Goal: Transaction & Acquisition: Purchase product/service

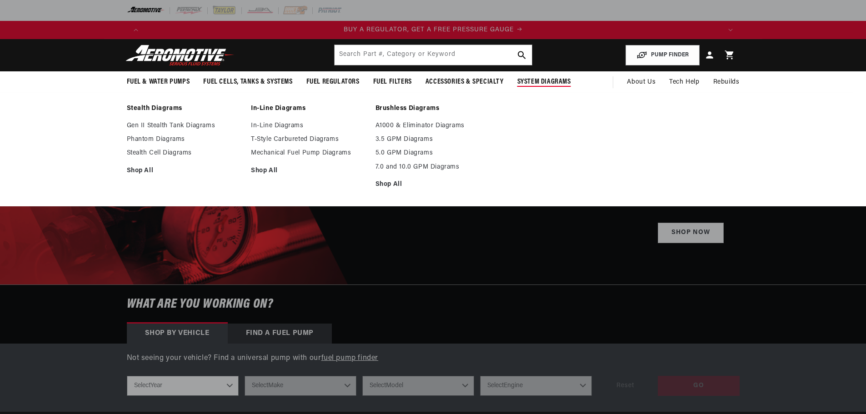
click at [556, 84] on span "System Diagrams" at bounding box center [544, 82] width 54 height 10
click at [164, 140] on link "Phantom Diagrams" at bounding box center [184, 139] width 115 height 8
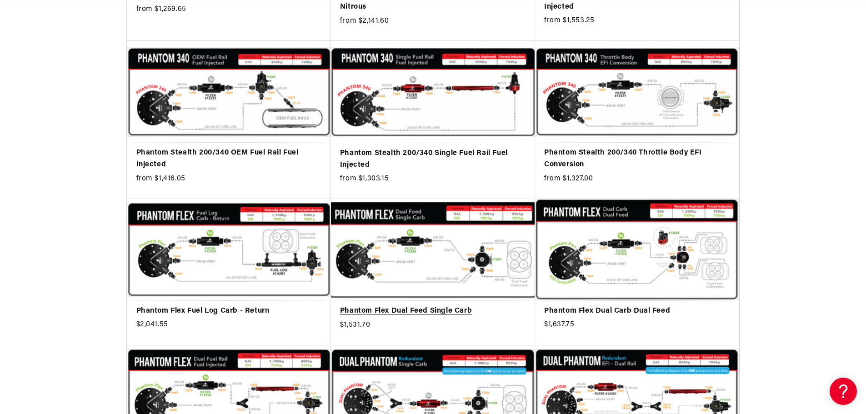
scroll to position [0, 1152]
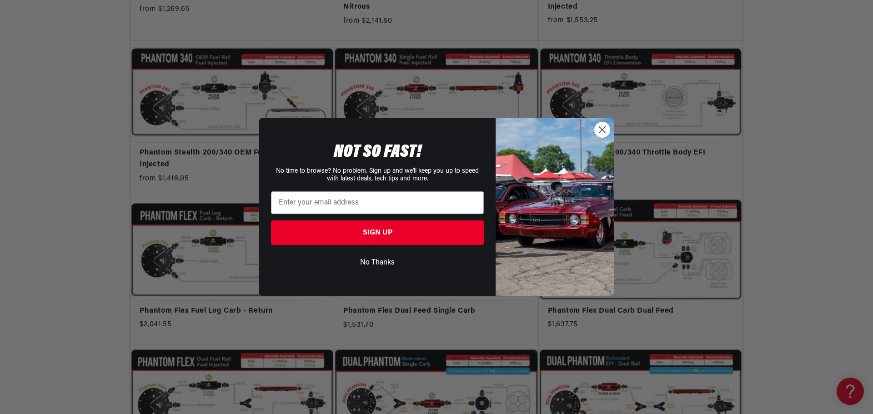
click at [602, 128] on circle "Close dialog" at bounding box center [601, 129] width 15 height 15
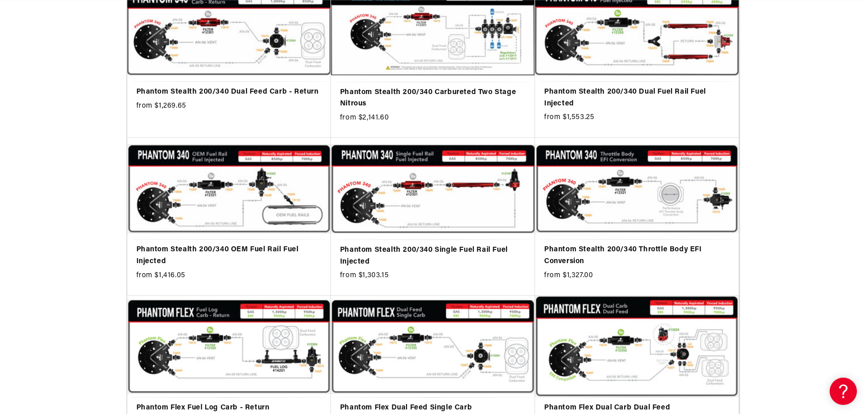
scroll to position [273, 0]
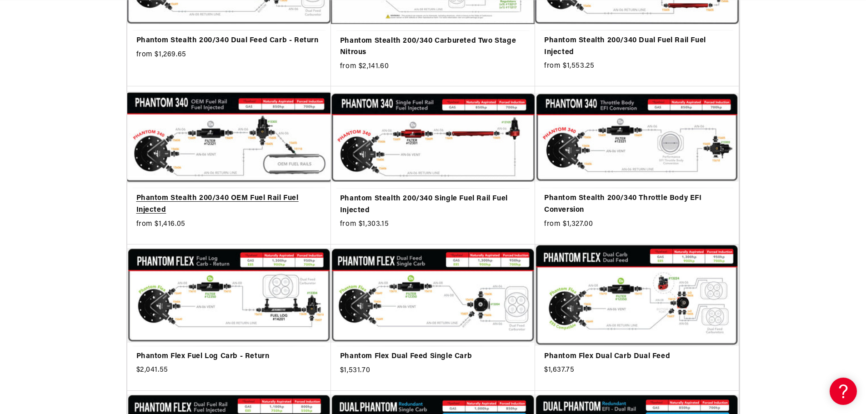
click at [290, 193] on link "Phantom Stealth 200/340 OEM Fuel Rail Fuel Injected" at bounding box center [228, 204] width 185 height 23
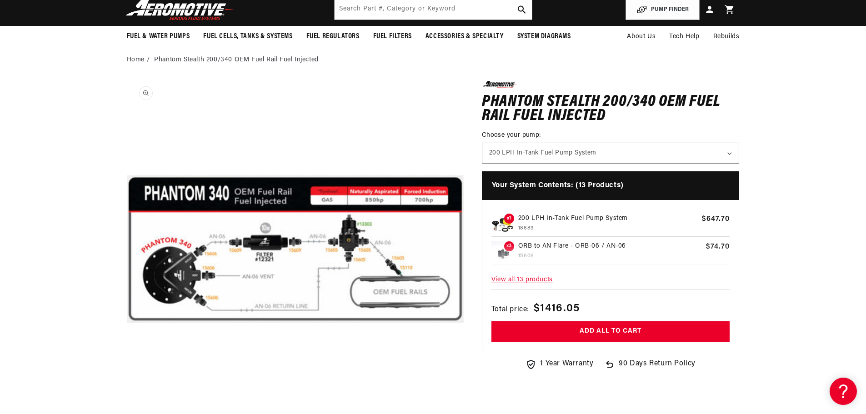
scroll to position [0, 576]
click at [616, 146] on select "200 LPH In-Tank Fuel Pump System 340 LPH In-Tank Fuel Pump System" at bounding box center [610, 153] width 257 height 20
click at [543, 276] on span "View all 13 products" at bounding box center [610, 280] width 239 height 20
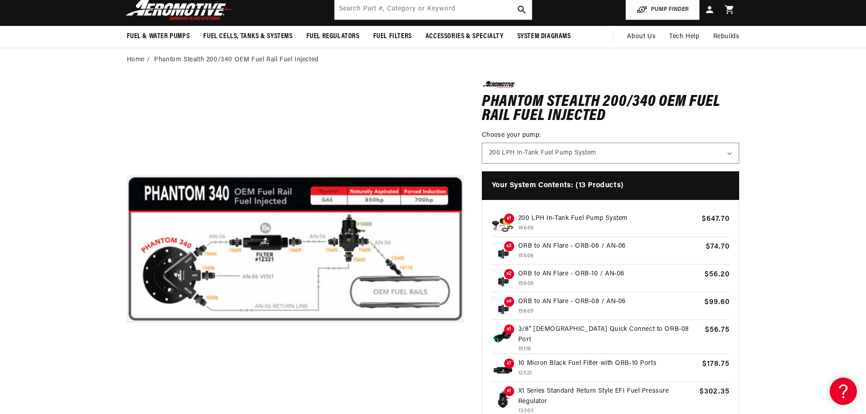
drag, startPoint x: 551, startPoint y: 211, endPoint x: 547, endPoint y: 192, distance: 19.4
drag, startPoint x: 547, startPoint y: 192, endPoint x: 381, endPoint y: 370, distance: 243.4
click at [127, 414] on button "Open media 1 in modal" at bounding box center [127, 418] width 0 height 0
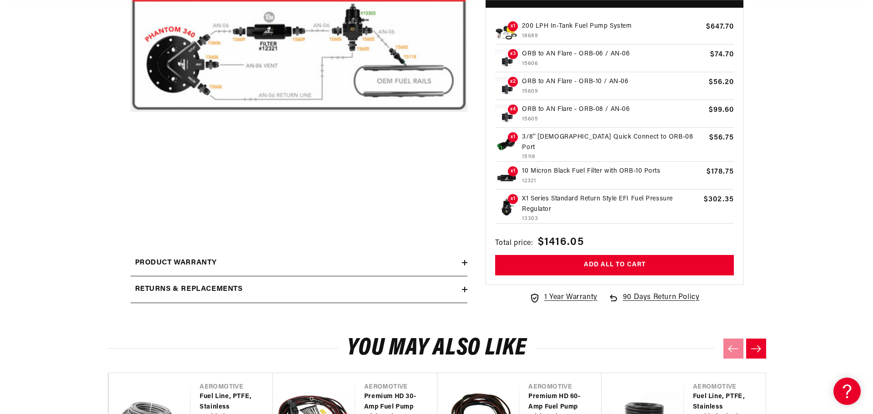
scroll to position [0, 0]
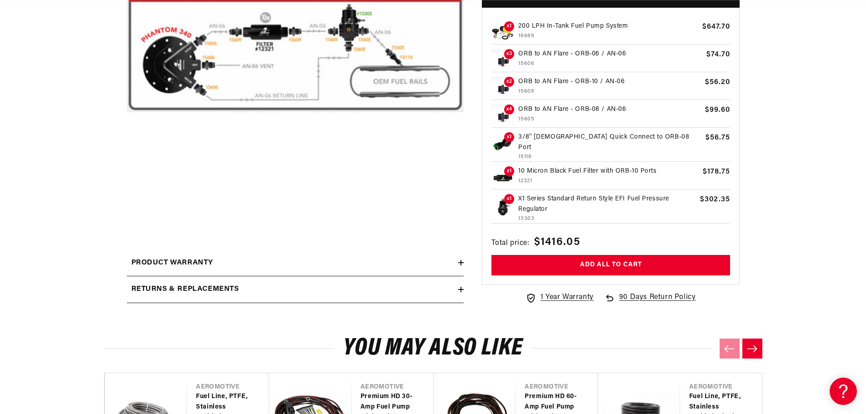
click at [127, 207] on button "Open media 1 in modal" at bounding box center [127, 207] width 0 height 0
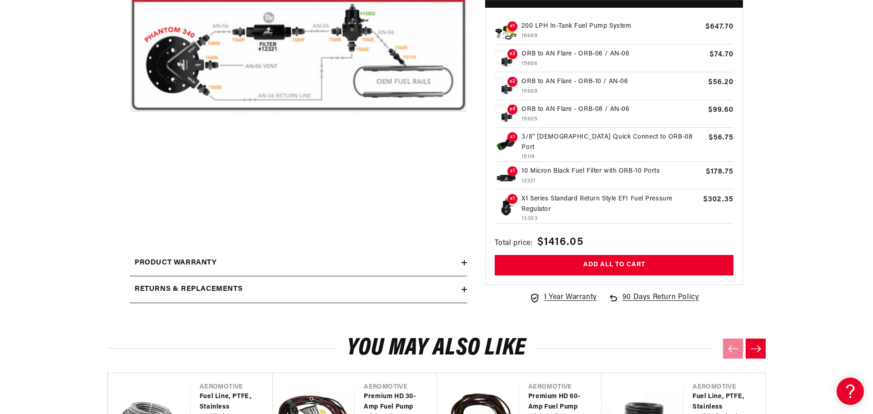
scroll to position [0, 0]
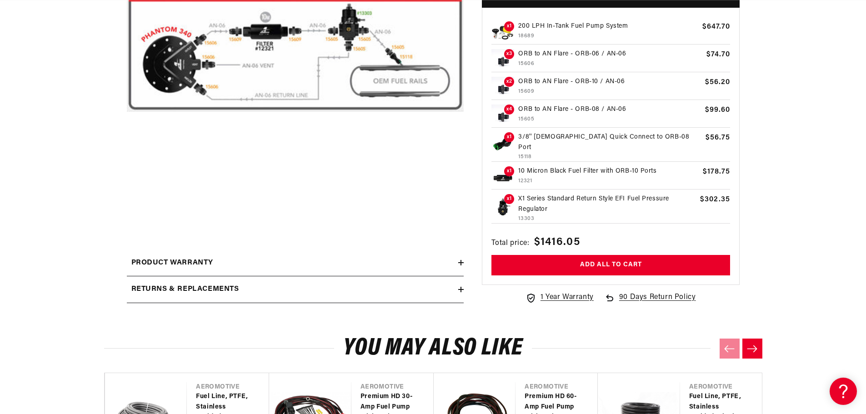
drag, startPoint x: 357, startPoint y: 139, endPoint x: 327, endPoint y: 47, distance: 96.4
click at [127, 207] on button "Open media 1 in modal" at bounding box center [127, 207] width 0 height 0
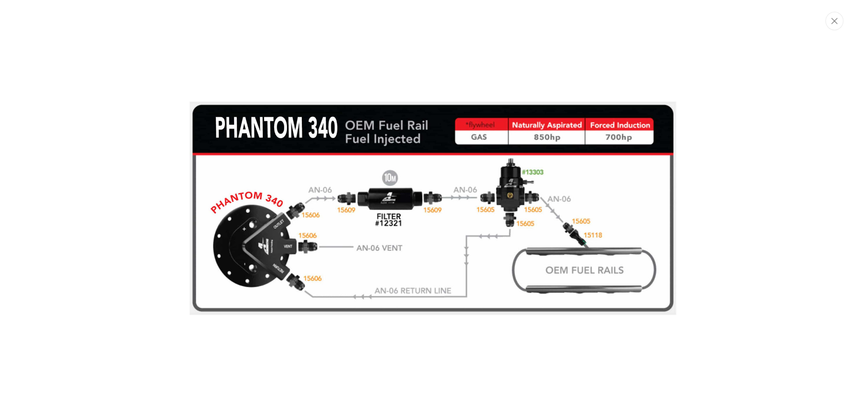
scroll to position [0, 0]
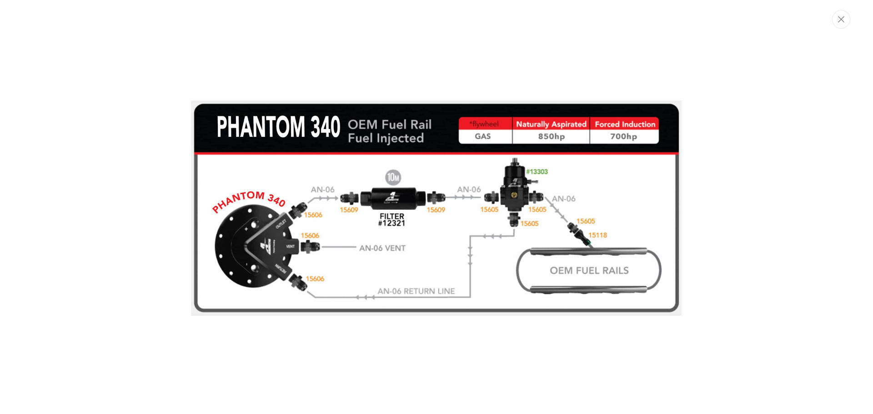
click at [279, 128] on img "Media gallery" at bounding box center [436, 207] width 491 height 215
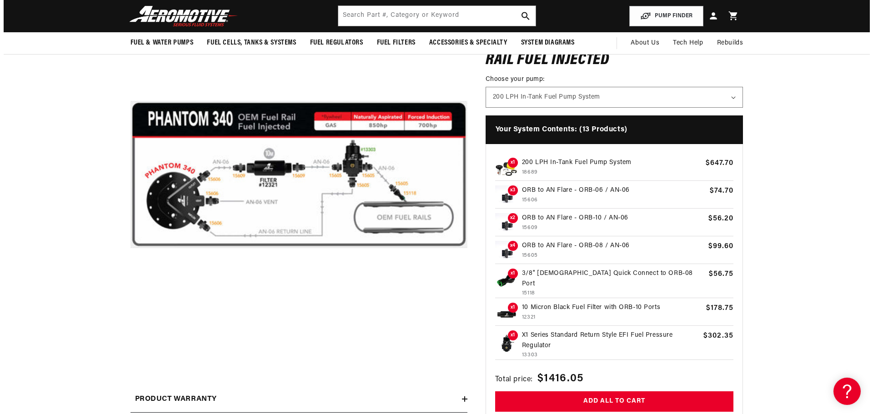
scroll to position [0, 1729]
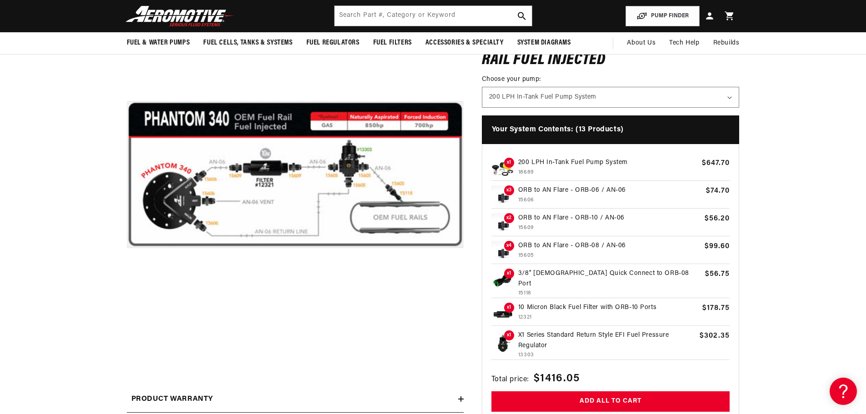
click at [127, 343] on button "Open media 1 in modal" at bounding box center [127, 343] width 0 height 0
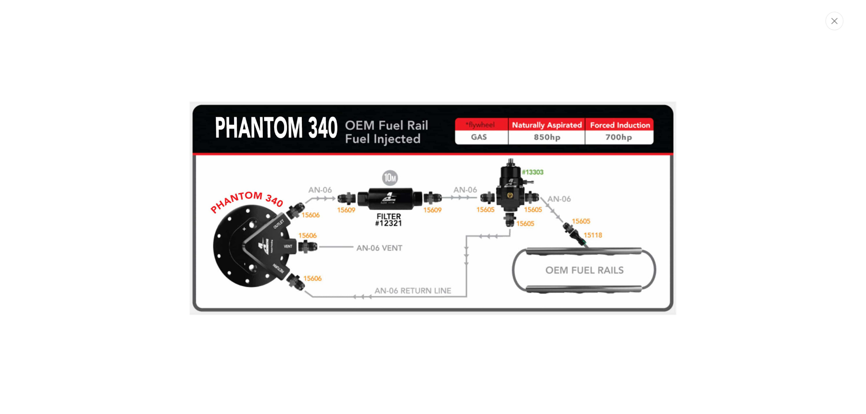
scroll to position [0, 576]
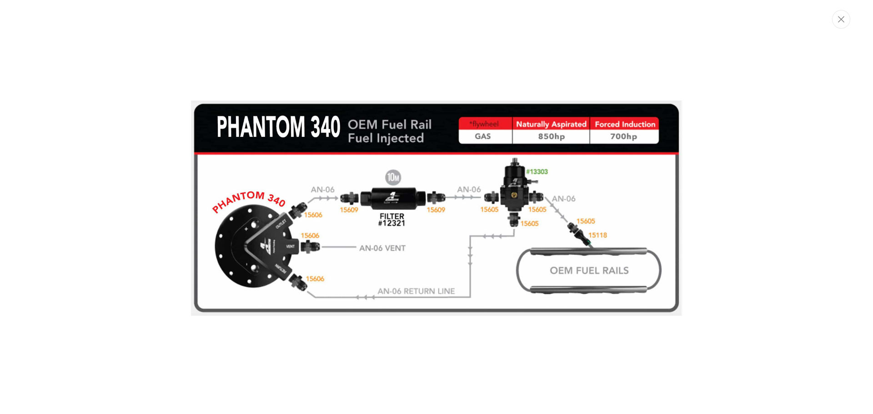
click at [392, 343] on div "Media gallery" at bounding box center [436, 207] width 873 height 414
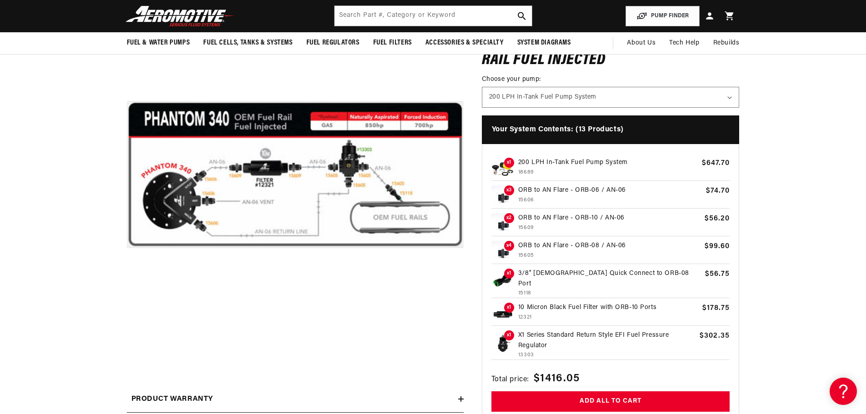
scroll to position [0, 1152]
click at [600, 305] on p "10 Micron Black Fuel Filter with ORB-10 Ports" at bounding box center [608, 308] width 180 height 10
click at [536, 344] on p "X1 Series Standard Return Style EFI Fuel Pressure Regulator" at bounding box center [607, 340] width 178 height 20
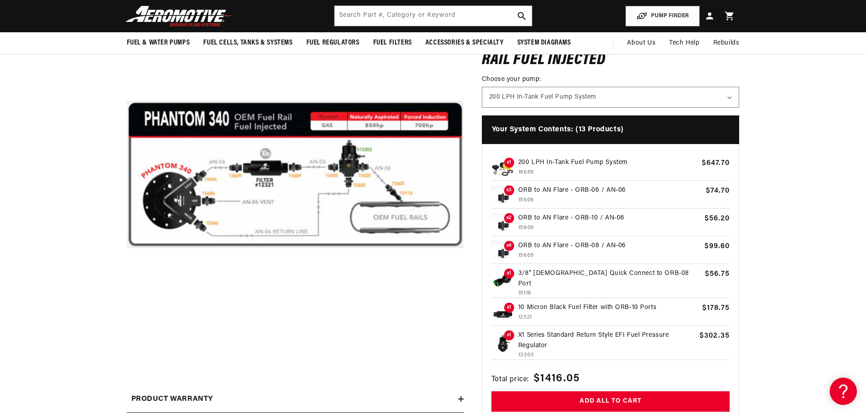
click at [524, 259] on p "15605" at bounding box center [609, 255] width 183 height 9
click at [529, 249] on p "ORB to AN Flare - ORB-08 / AN-06" at bounding box center [609, 246] width 183 height 10
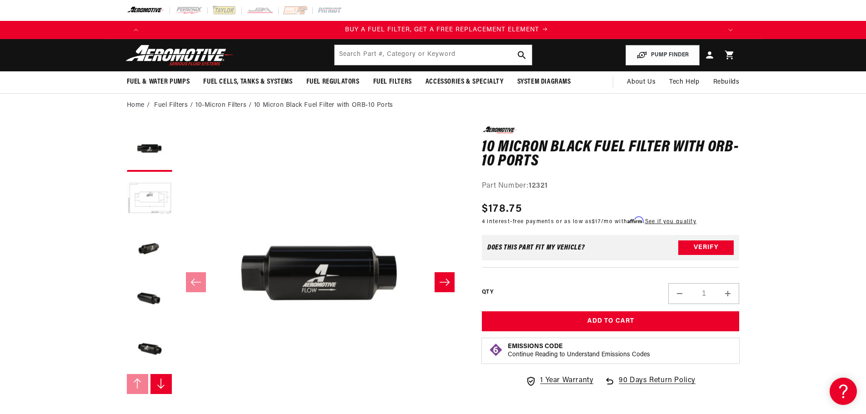
click at [728, 295] on button "Increase quantity for 10 Micron Black Fuel Filter with ORB-10 Ports" at bounding box center [728, 293] width 22 height 21
click at [675, 294] on button "Decrease quantity for 10 Micron Black Fuel Filter with ORB-10 Ports" at bounding box center [679, 293] width 22 height 21
type input "1"
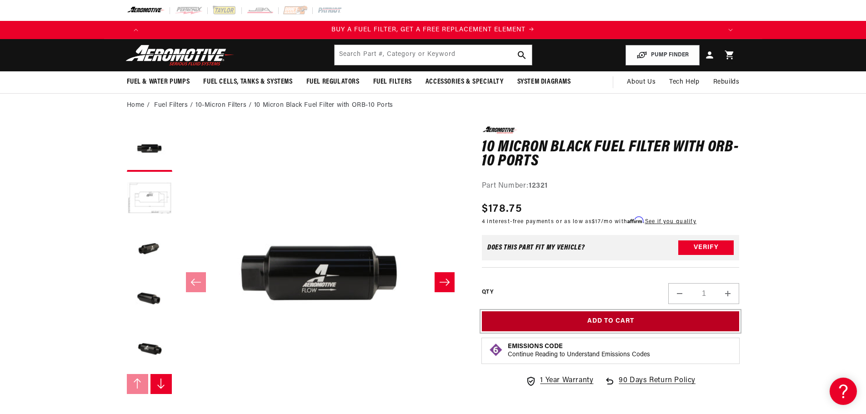
click at [638, 320] on button "Add to Cart" at bounding box center [611, 321] width 258 height 20
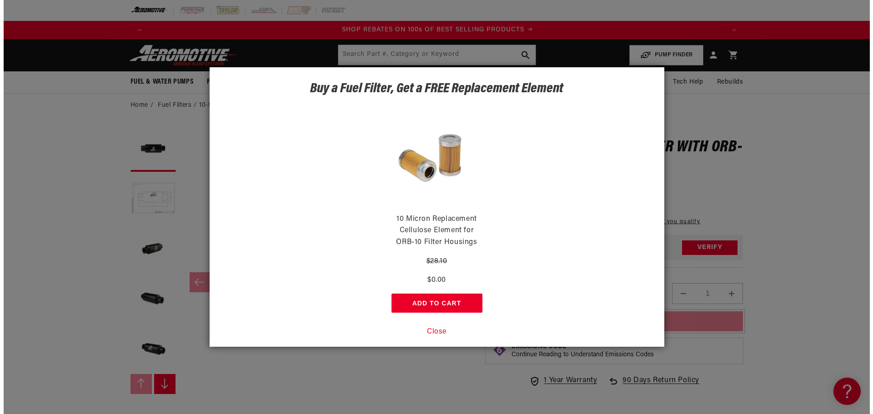
scroll to position [0, 1152]
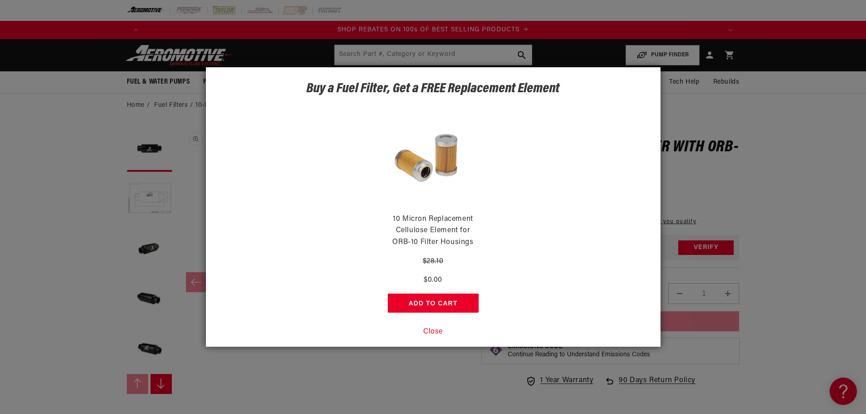
drag, startPoint x: 439, startPoint y: 334, endPoint x: 445, endPoint y: 336, distance: 6.3
click at [439, 333] on button "Close" at bounding box center [433, 332] width 20 height 12
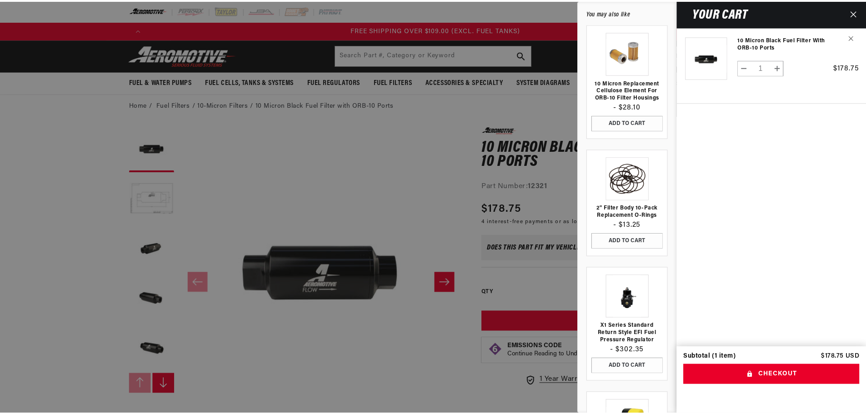
scroll to position [0, 1729]
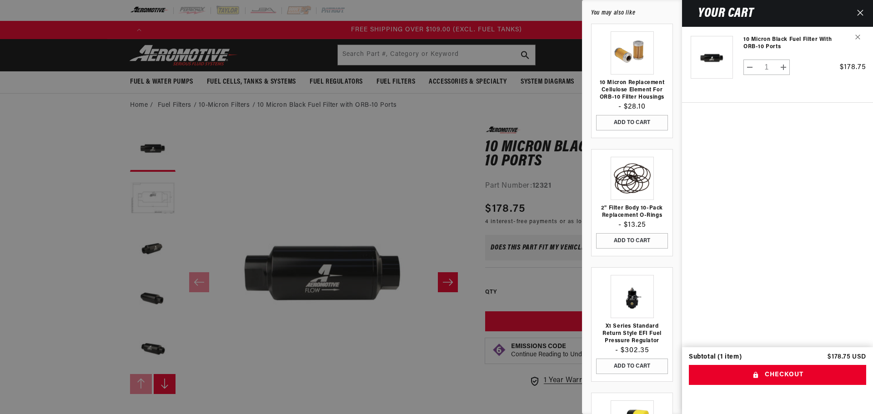
click at [863, 7] on button "Close" at bounding box center [860, 13] width 20 height 27
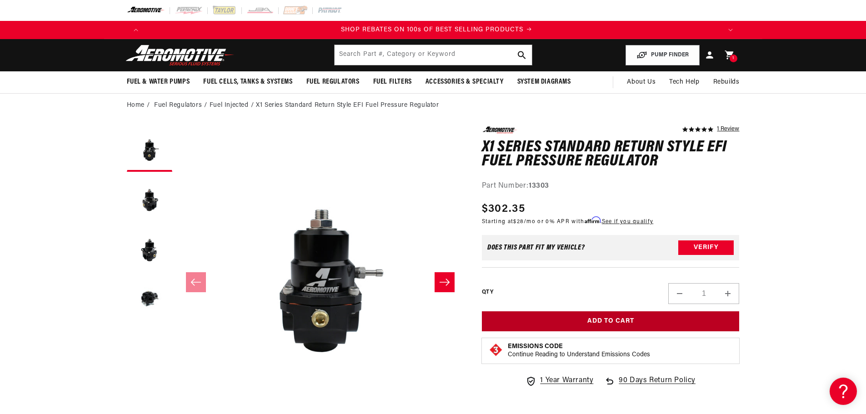
scroll to position [0, 1152]
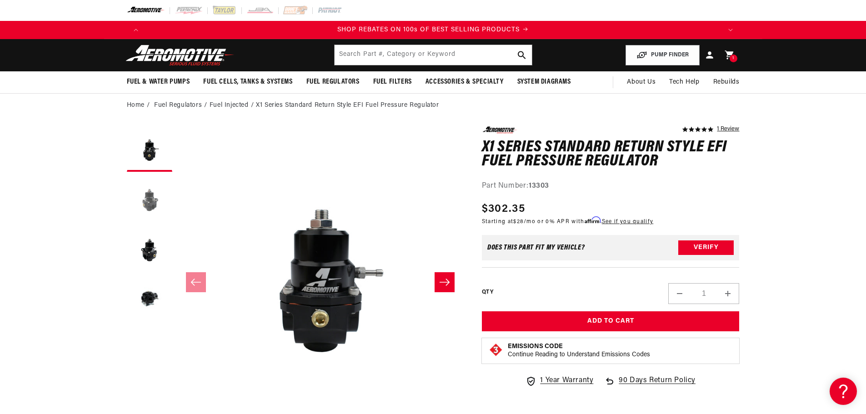
click at [143, 203] on button "Load image 2 in gallery view" at bounding box center [149, 198] width 45 height 45
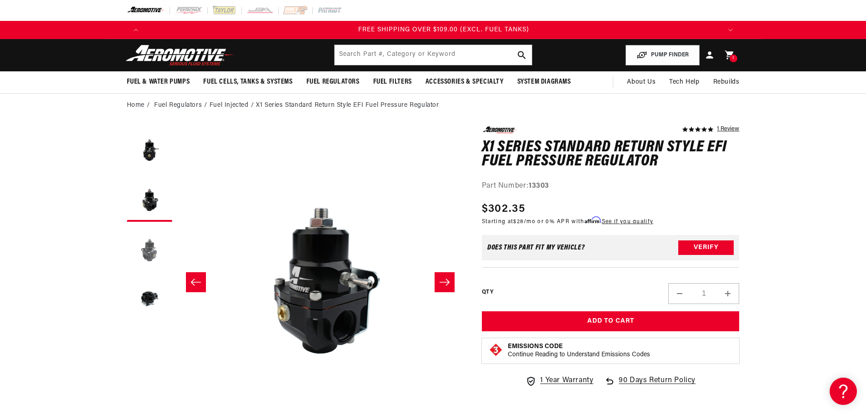
scroll to position [0, 1729]
click at [150, 253] on button "Load image 3 in gallery view" at bounding box center [149, 248] width 45 height 45
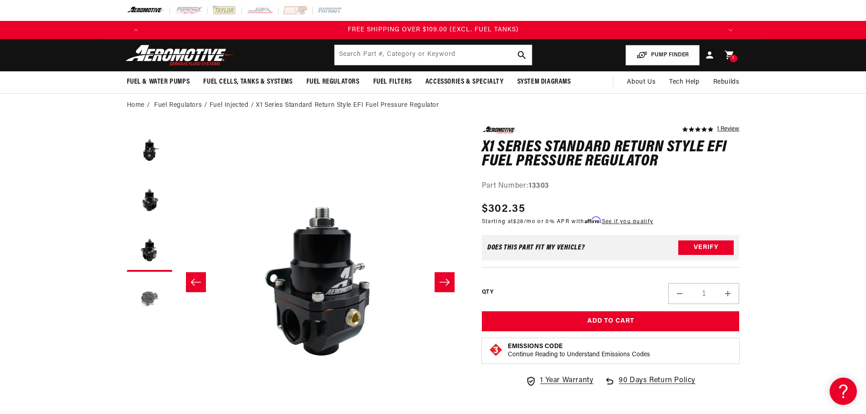
click at [153, 299] on button "Load image 4 in gallery view" at bounding box center [149, 298] width 45 height 45
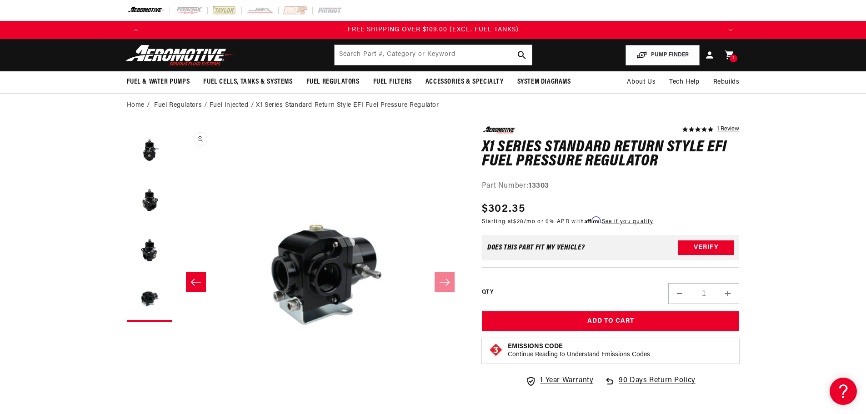
scroll to position [0, 861]
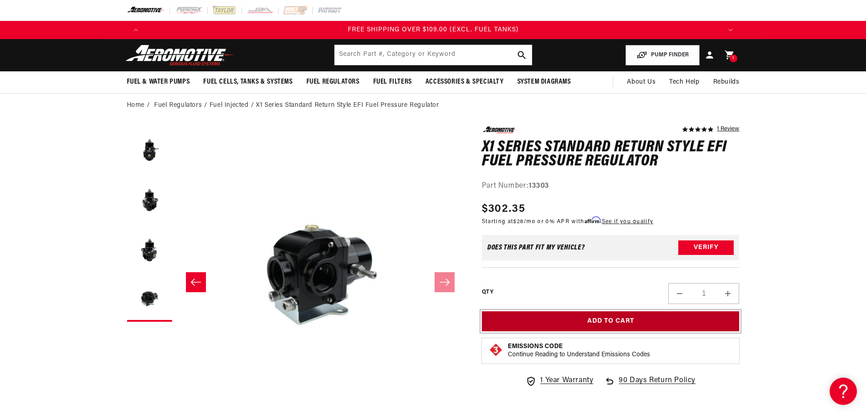
click at [623, 322] on button "Add to Cart" at bounding box center [611, 321] width 258 height 20
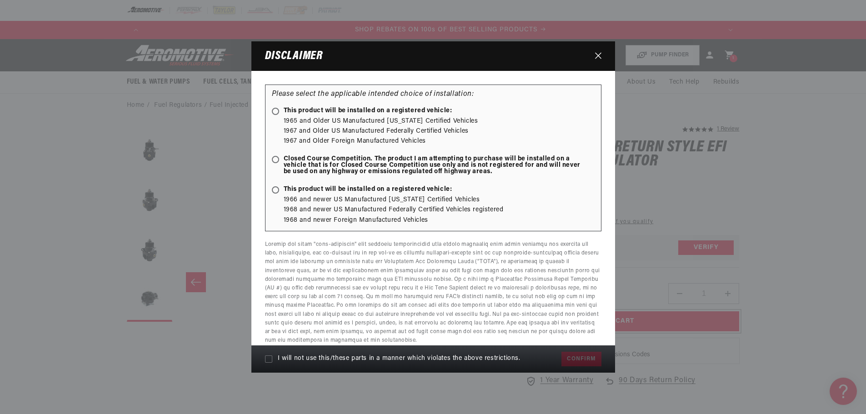
scroll to position [0, 1152]
click at [276, 111] on ellipse at bounding box center [275, 111] width 4 height 4
click at [276, 111] on input "This product will be installed on a registered vehicle:" at bounding box center [277, 112] width 6 height 6
radio input "true"
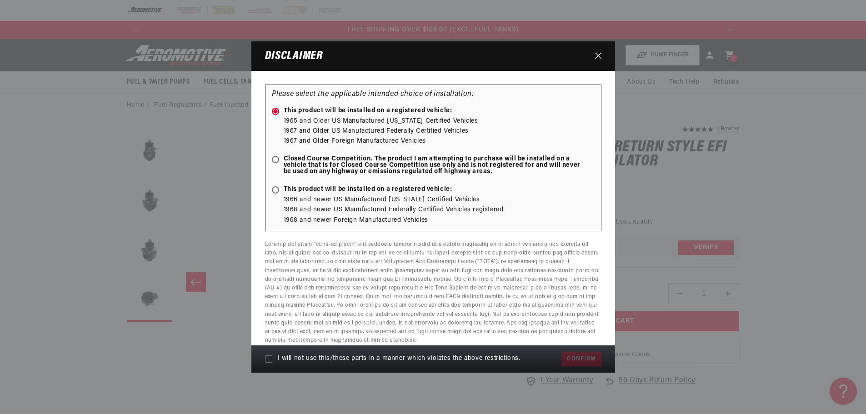
click at [268, 359] on icon at bounding box center [268, 358] width 7 height 7
click at [268, 359] on input "I will not use this/these parts in a manner which violates the above restrictio…" at bounding box center [268, 358] width 7 height 7
checkbox input "true"
click at [582, 359] on button "Confirm" at bounding box center [581, 359] width 40 height 15
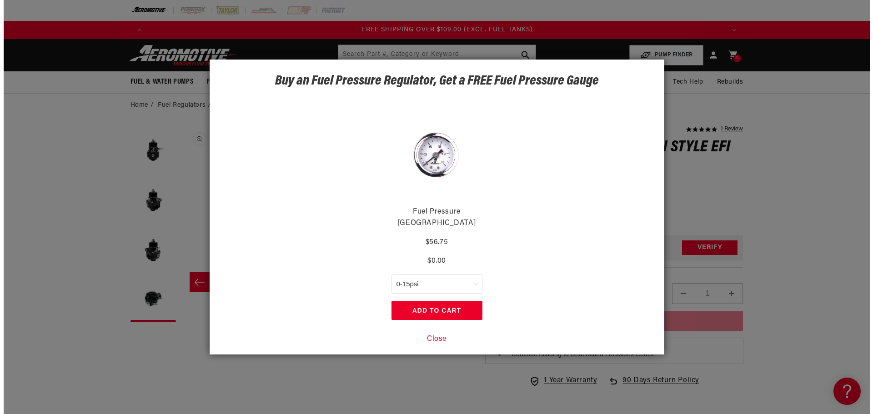
scroll to position [0, 1729]
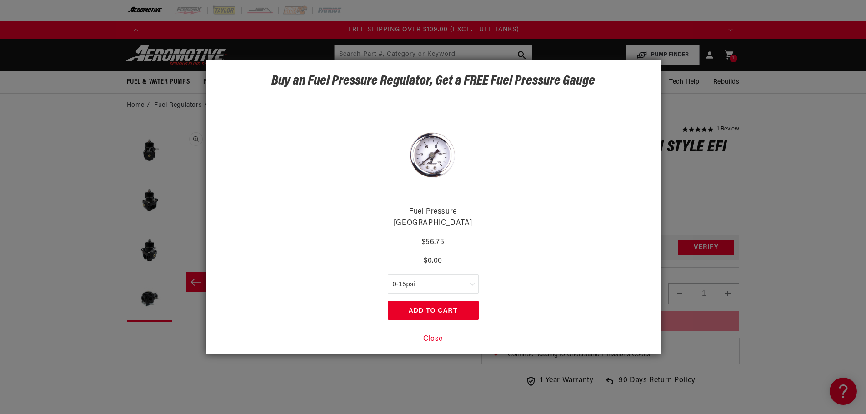
click at [430, 334] on button "Close" at bounding box center [433, 340] width 20 height 12
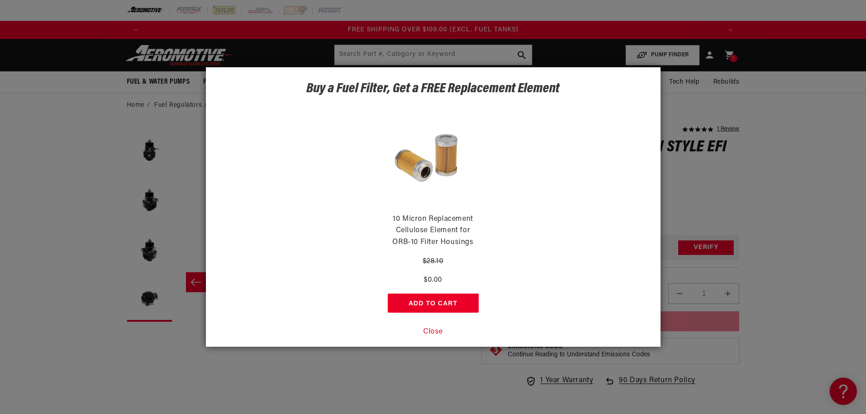
click at [433, 330] on button "Close" at bounding box center [433, 332] width 20 height 12
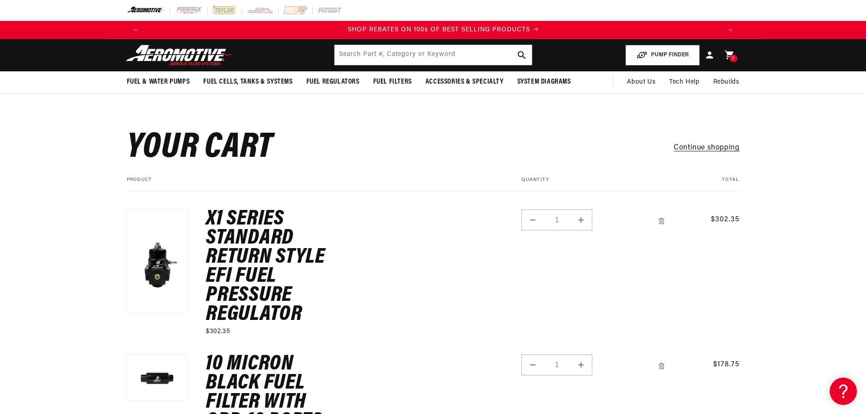
scroll to position [0, 1152]
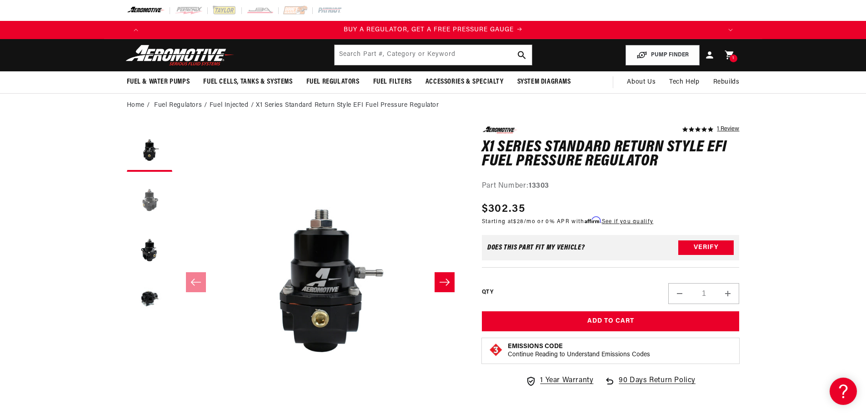
click at [151, 199] on button "Load image 2 in gallery view" at bounding box center [149, 198] width 45 height 45
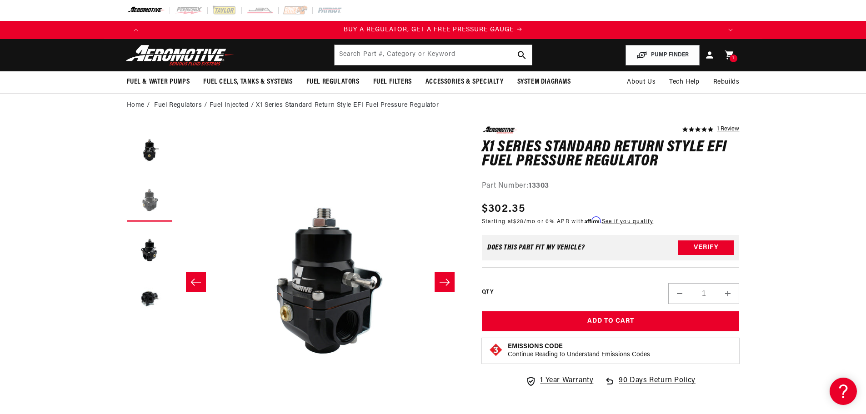
scroll to position [0, 287]
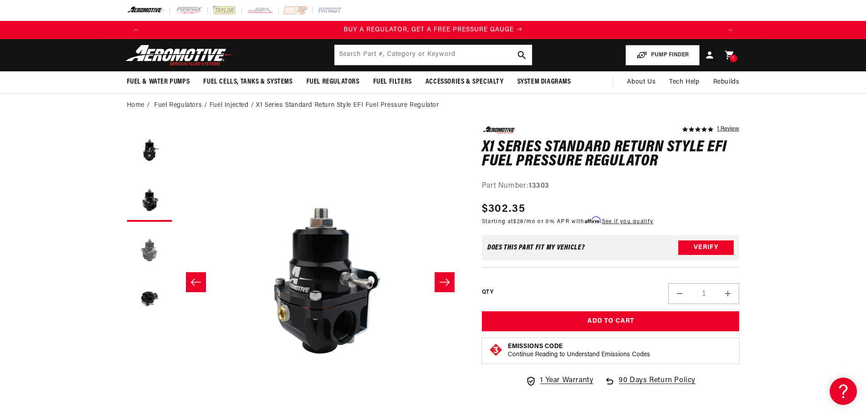
click at [149, 249] on button "Load image 3 in gallery view" at bounding box center [149, 248] width 45 height 45
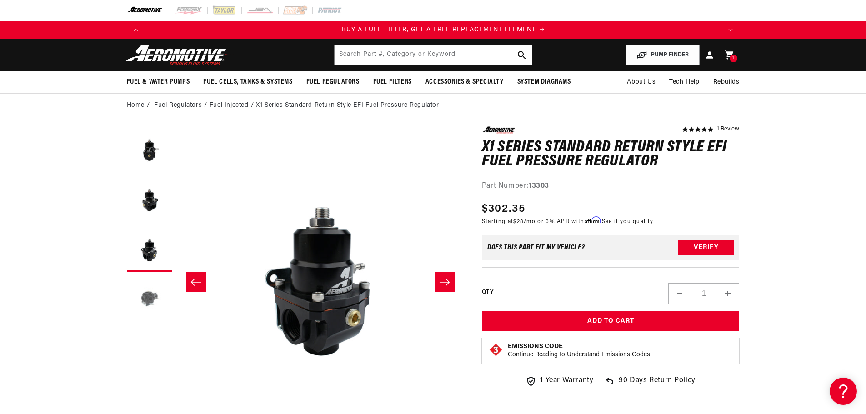
scroll to position [0, 576]
click at [146, 292] on button "Load image 4 in gallery view" at bounding box center [149, 298] width 45 height 45
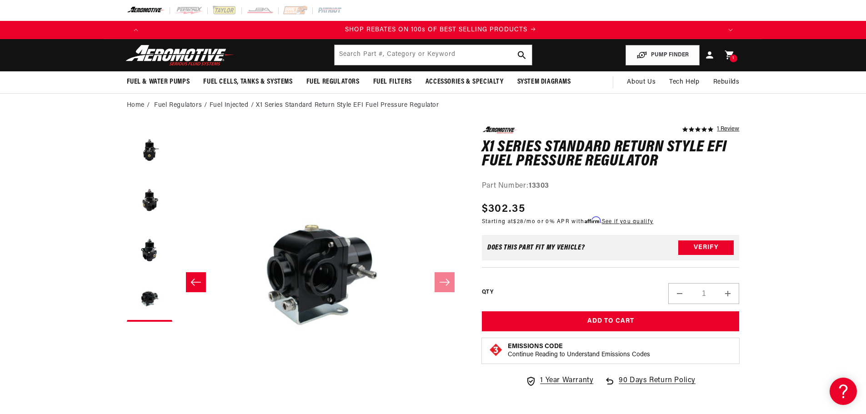
scroll to position [0, 1152]
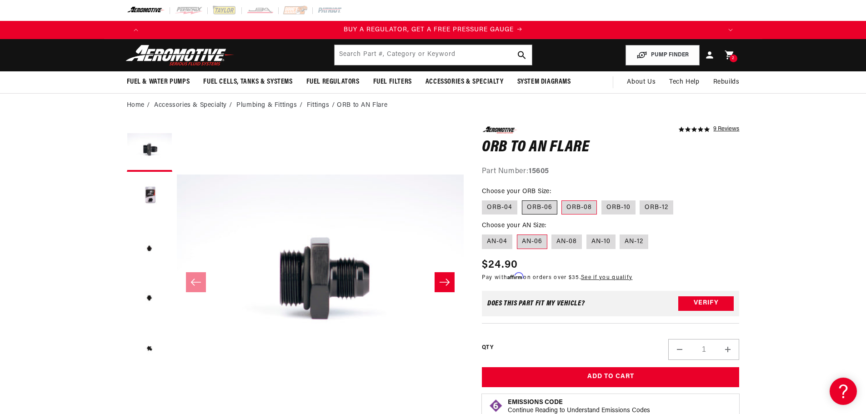
click at [538, 202] on label "ORB-06" at bounding box center [539, 207] width 35 height 15
click at [522, 199] on input "ORB-06" at bounding box center [522, 199] width 0 height 0
radio input "true"
click at [570, 239] on label "AN-08" at bounding box center [566, 241] width 30 height 15
click at [552, 233] on input "AN-08" at bounding box center [552, 233] width 0 height 0
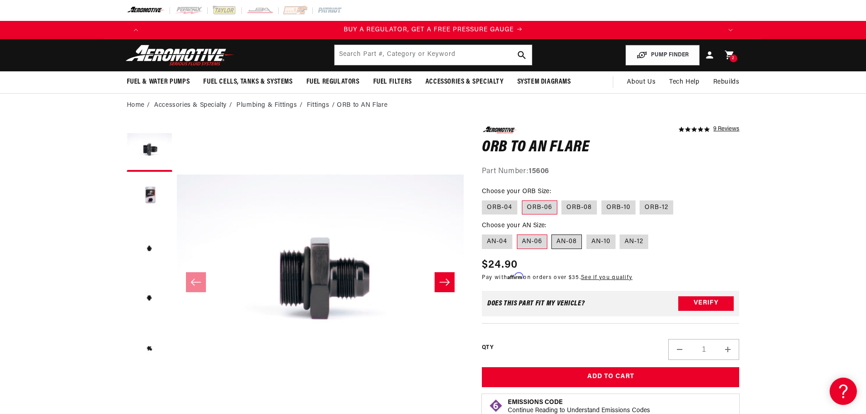
radio input "true"
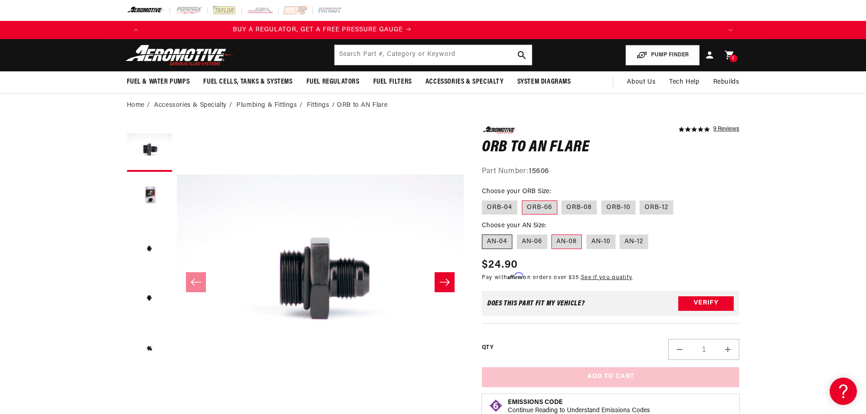
click at [506, 242] on label "AN-04" at bounding box center [497, 241] width 30 height 15
click at [484, 233] on input "AN-04" at bounding box center [484, 233] width 0 height 0
radio input "true"
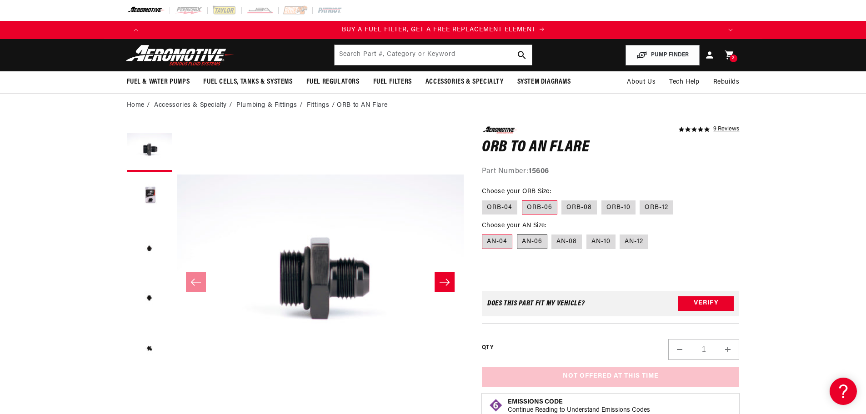
scroll to position [0, 576]
click at [602, 244] on label "AN-10" at bounding box center [600, 241] width 29 height 15
click at [587, 233] on input "AN-10" at bounding box center [586, 233] width 0 height 0
radio input "true"
click at [635, 238] on label "AN-12" at bounding box center [633, 241] width 29 height 15
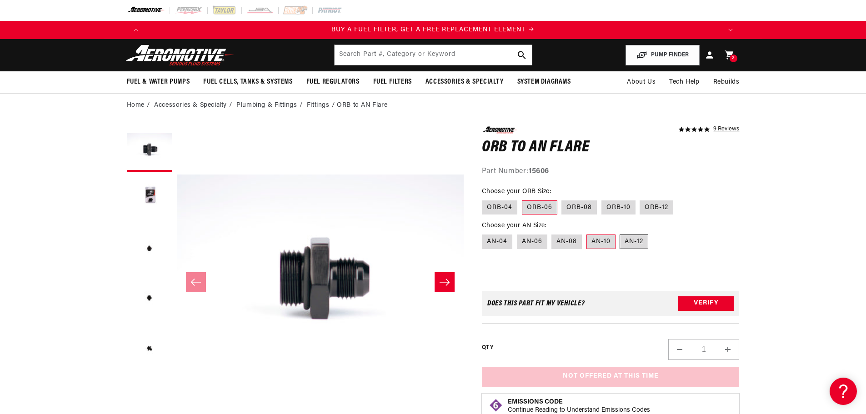
click at [620, 233] on input "AN-12" at bounding box center [620, 233] width 0 height 0
radio input "true"
click at [541, 243] on label "AN-06" at bounding box center [532, 241] width 30 height 15
click at [517, 233] on input "AN-06" at bounding box center [517, 233] width 0 height 0
radio input "true"
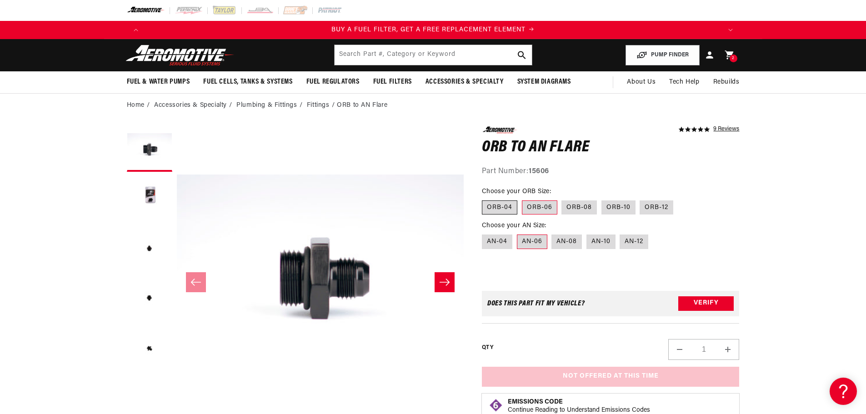
click at [503, 210] on label "ORB-04" at bounding box center [499, 207] width 35 height 15
click at [484, 199] on input "ORB-04" at bounding box center [484, 199] width 0 height 0
radio input "true"
click at [542, 240] on label "AN-06" at bounding box center [532, 241] width 30 height 15
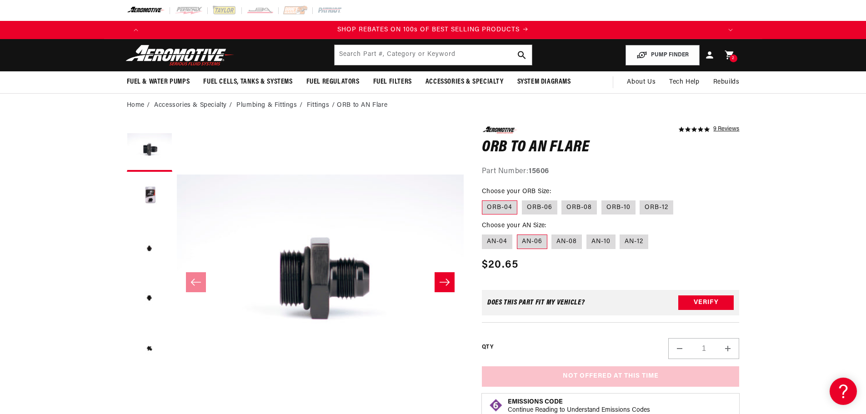
click at [517, 233] on input "AN-06" at bounding box center [517, 233] width 0 height 0
click at [536, 213] on label "ORB-06" at bounding box center [539, 207] width 35 height 15
click at [522, 199] on input "ORB-06" at bounding box center [522, 199] width 0 height 0
radio input "true"
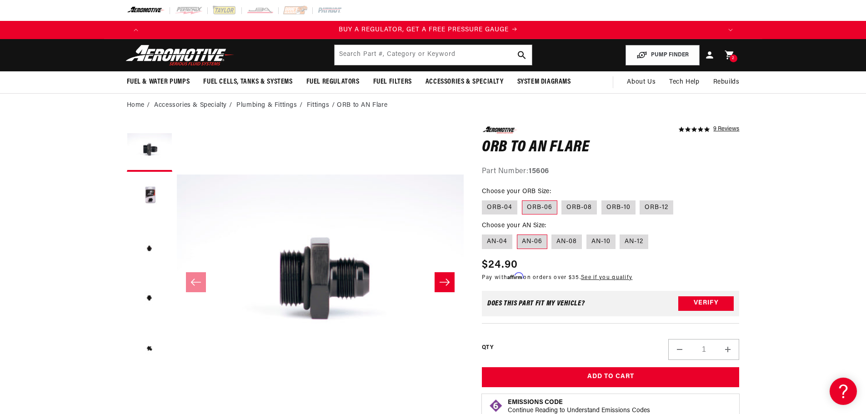
scroll to position [0, 0]
click at [728, 352] on button "Increase quantity for ORB to AN Flare" at bounding box center [728, 349] width 22 height 21
type input "3"
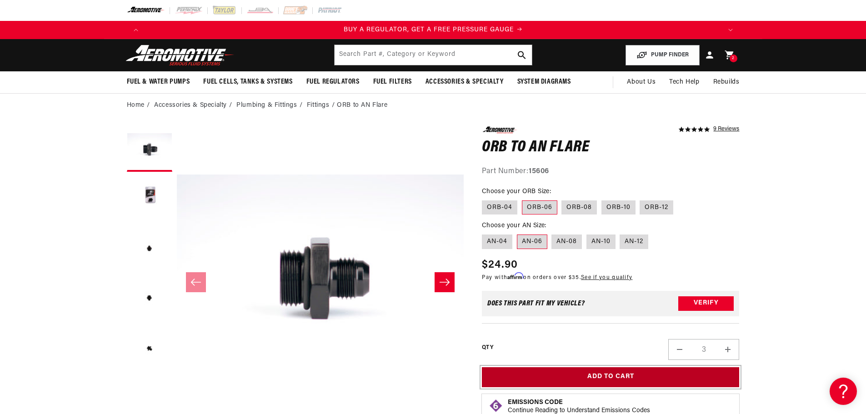
click at [684, 379] on button "Add to Cart" at bounding box center [611, 377] width 258 height 20
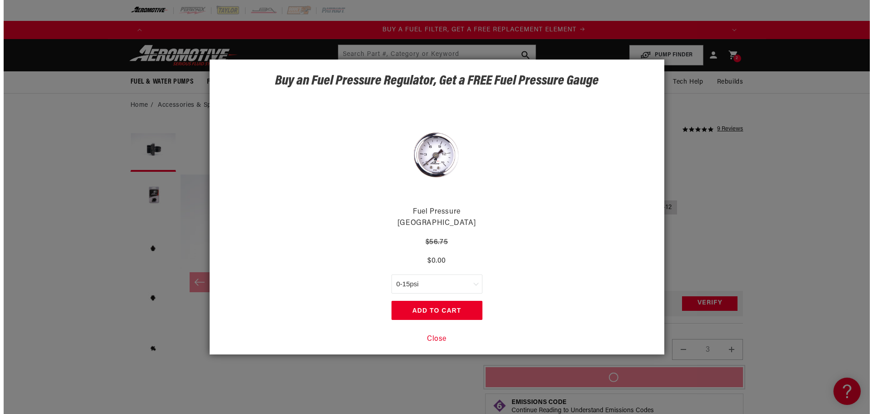
scroll to position [0, 576]
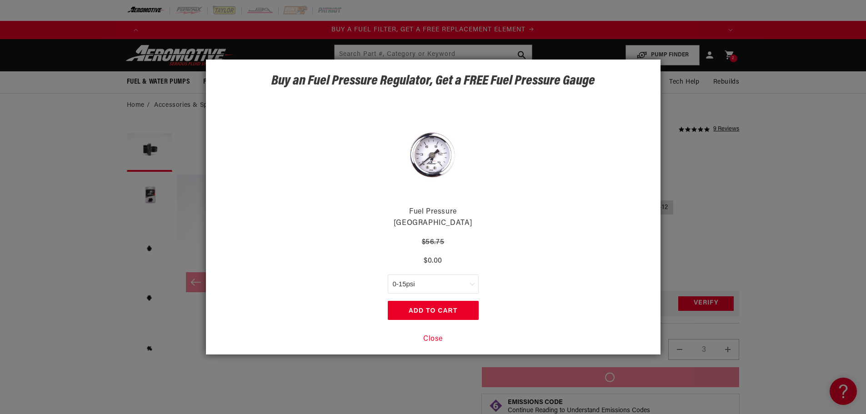
click at [434, 334] on button "Close" at bounding box center [433, 340] width 20 height 12
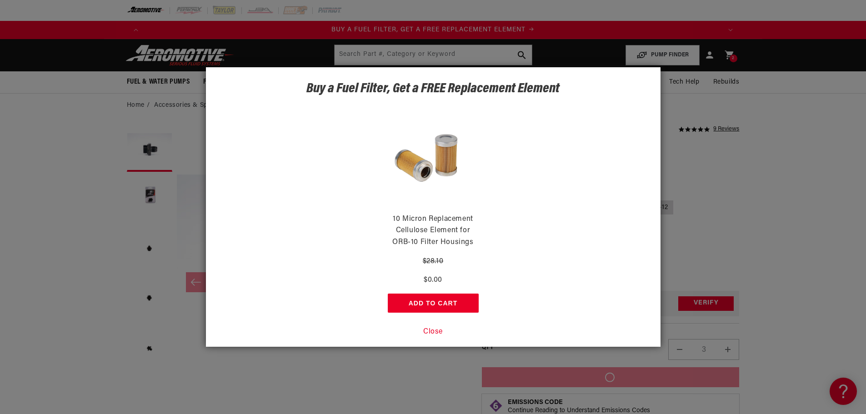
click at [435, 332] on button "Close" at bounding box center [433, 332] width 20 height 12
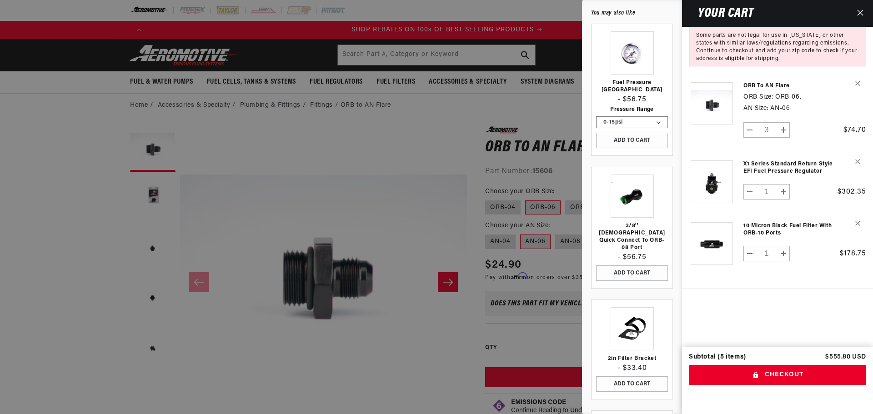
scroll to position [0, 1152]
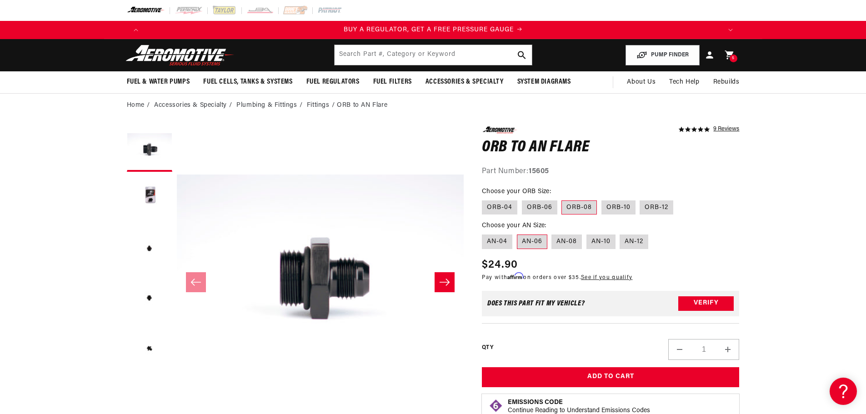
click at [536, 205] on label "ORB-06" at bounding box center [539, 207] width 35 height 15
click at [522, 199] on input "ORB-06" at bounding box center [522, 199] width 0 height 0
radio input "true"
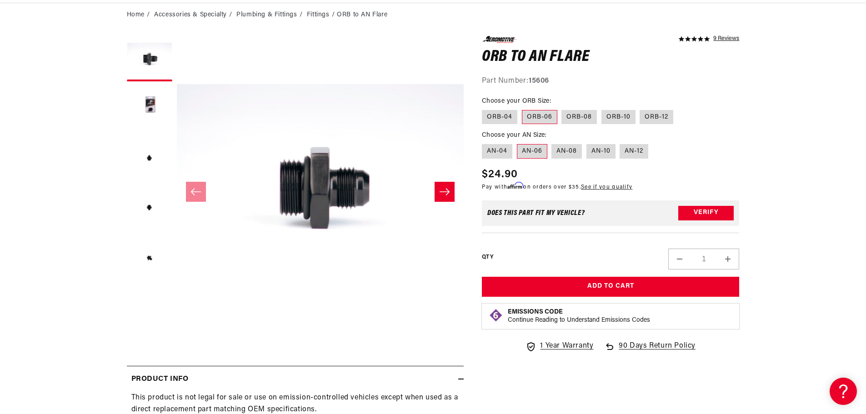
scroll to position [91, 0]
click at [724, 256] on button "Increase quantity for ORB to AN Flare" at bounding box center [728, 258] width 22 height 21
click at [724, 255] on button "Increase quantity for ORB to AN Flare" at bounding box center [728, 258] width 22 height 21
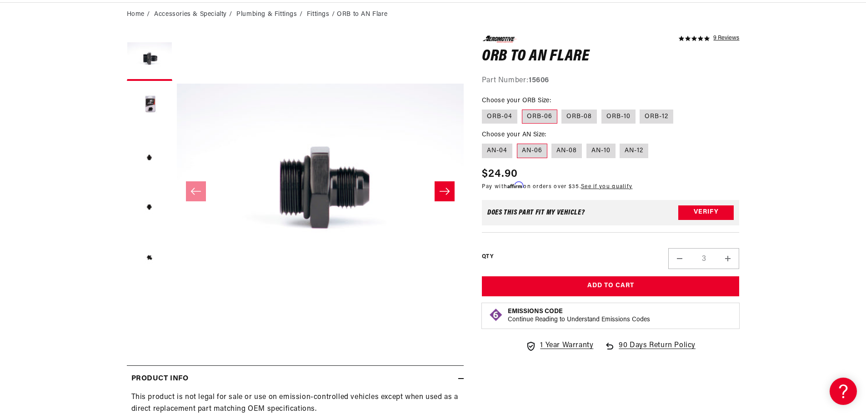
type input "4"
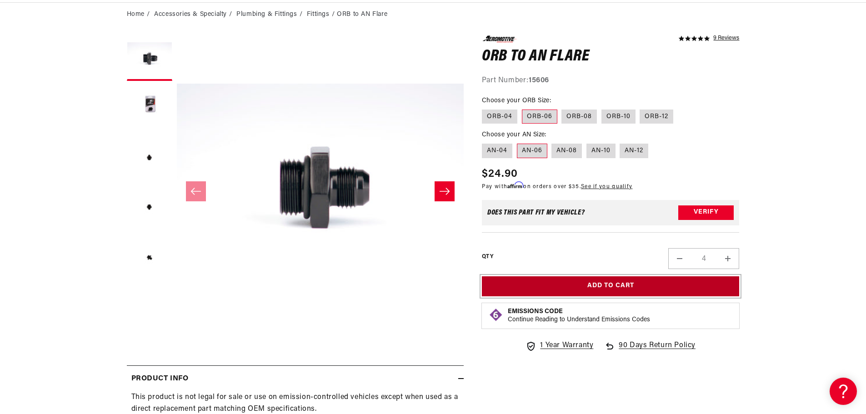
click at [622, 279] on button "Add to Cart" at bounding box center [611, 286] width 258 height 20
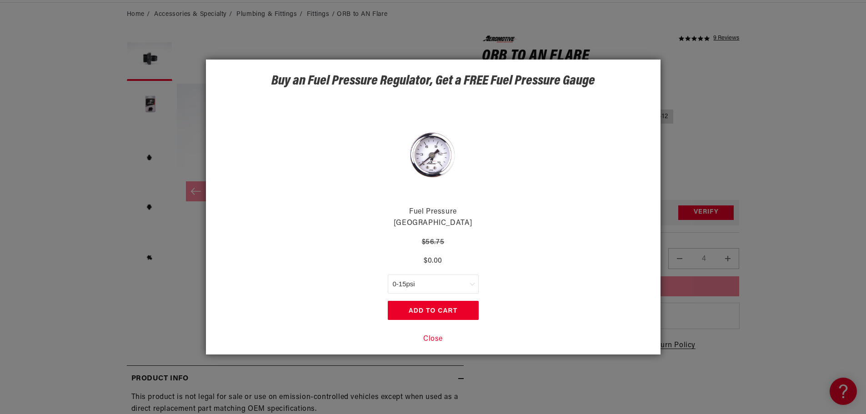
click at [437, 334] on button "Close" at bounding box center [433, 340] width 20 height 12
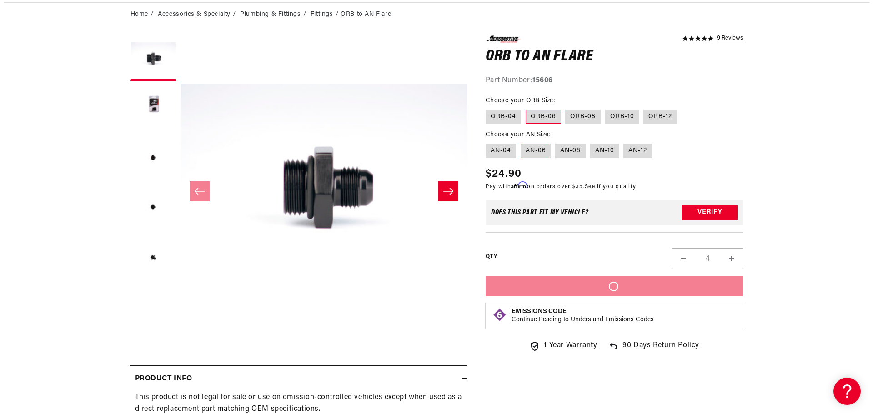
scroll to position [0, 1729]
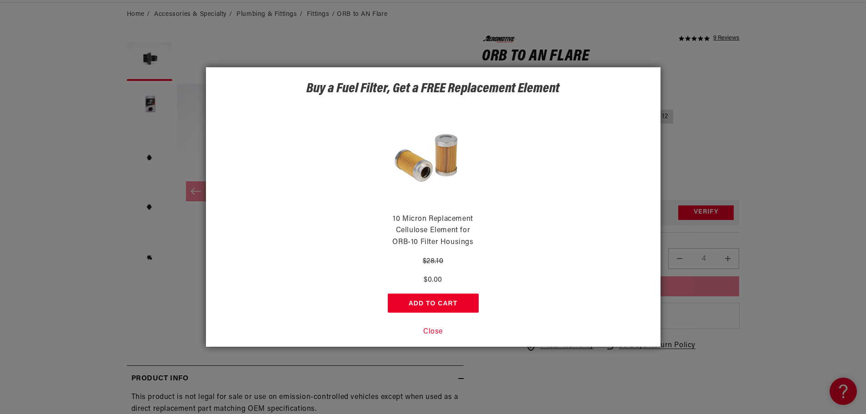
click at [435, 333] on button "Close" at bounding box center [433, 332] width 20 height 12
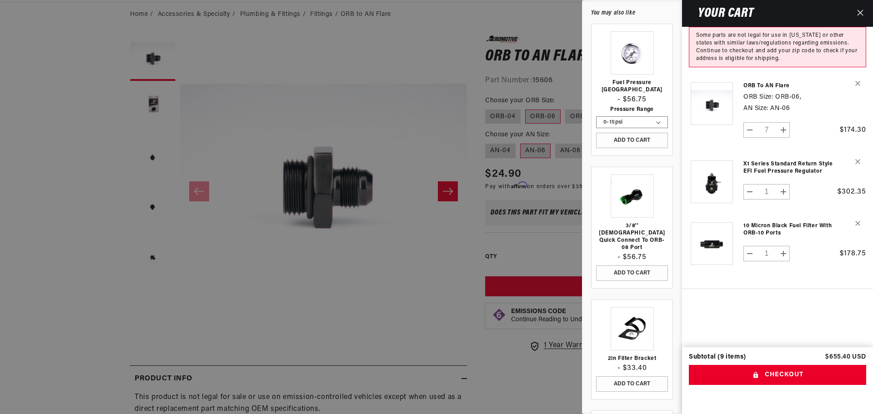
click at [525, 370] on div at bounding box center [436, 207] width 873 height 414
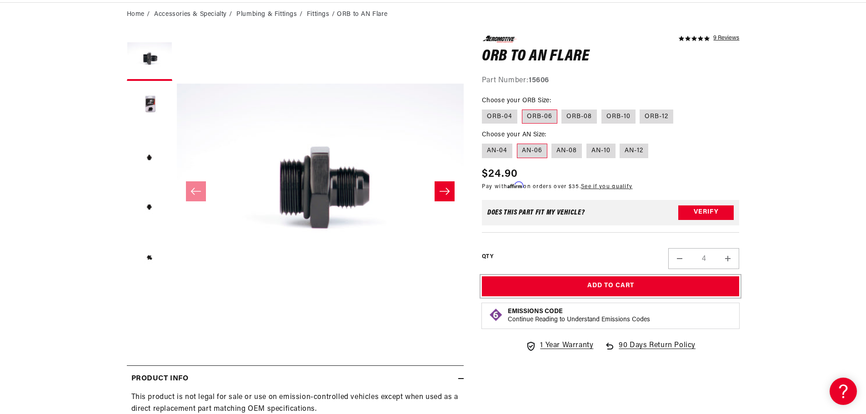
scroll to position [0, 576]
click at [675, 399] on div "5.0 star rating 9 Reviews ORB to AN Flare ORB to AN Flare 5.0 star rating 9 Rev…" at bounding box center [602, 273] width 276 height 476
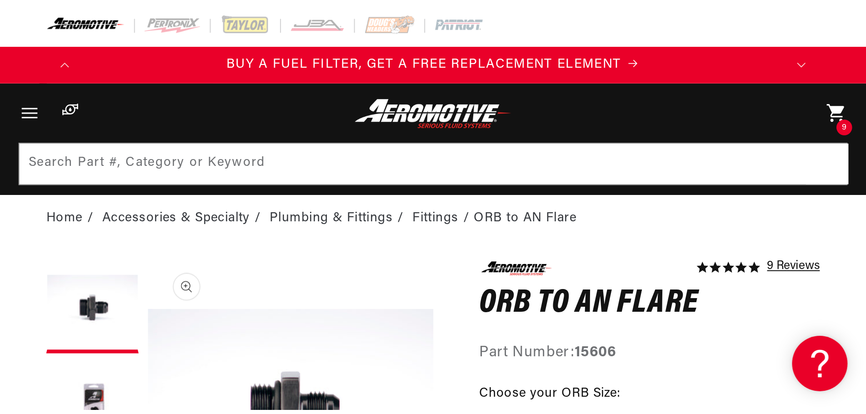
scroll to position [0, 0]
